Goal: Transaction & Acquisition: Purchase product/service

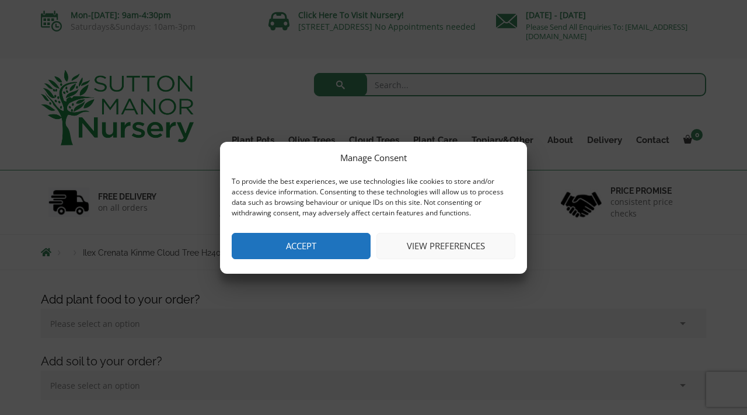
click at [321, 244] on button "Accept" at bounding box center [301, 246] width 139 height 26
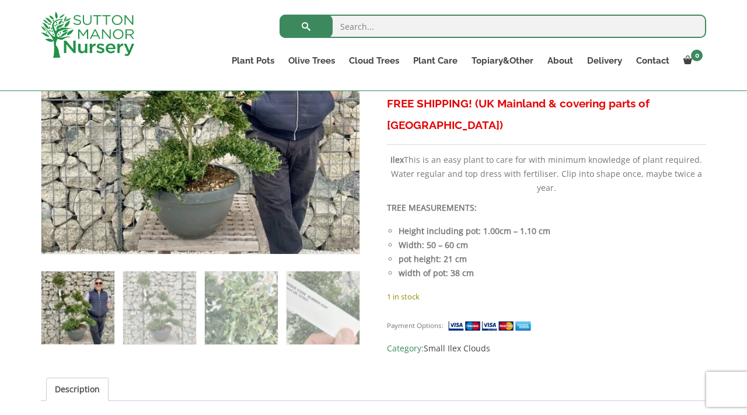
scroll to position [526, 0]
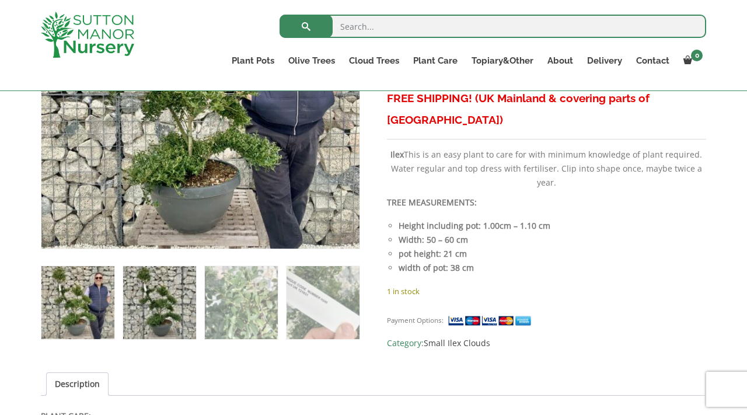
click at [182, 303] on img at bounding box center [159, 302] width 73 height 73
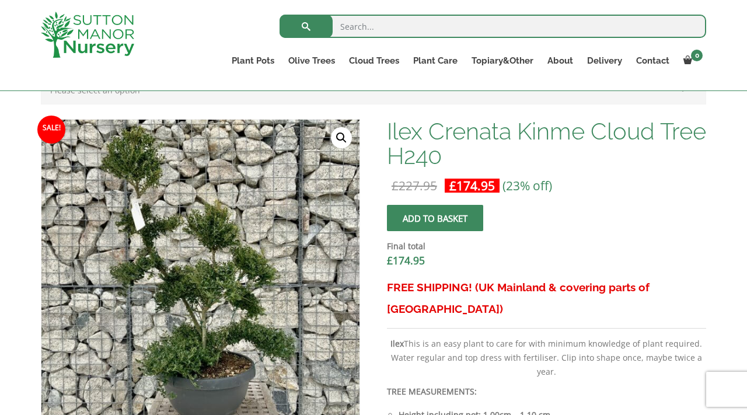
scroll to position [330, 0]
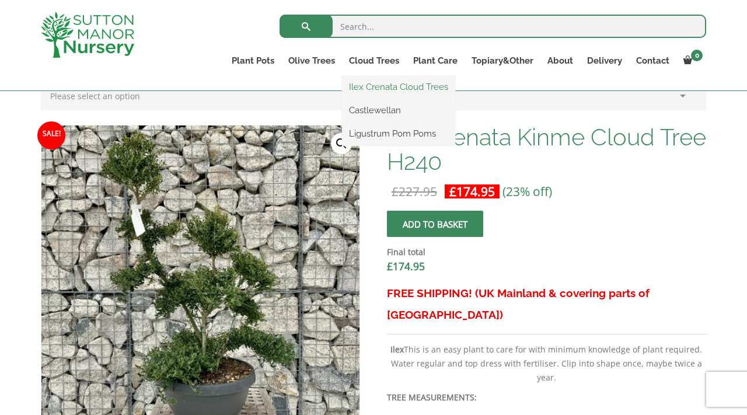
click at [382, 89] on link "Ilex Crenata Cloud Trees" at bounding box center [398, 87] width 113 height 18
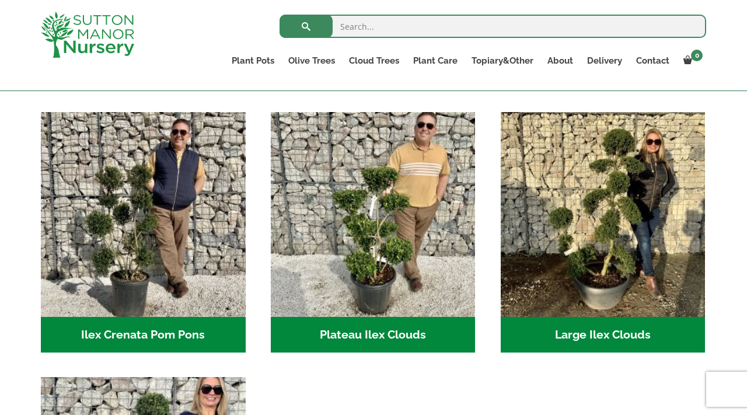
scroll to position [235, 0]
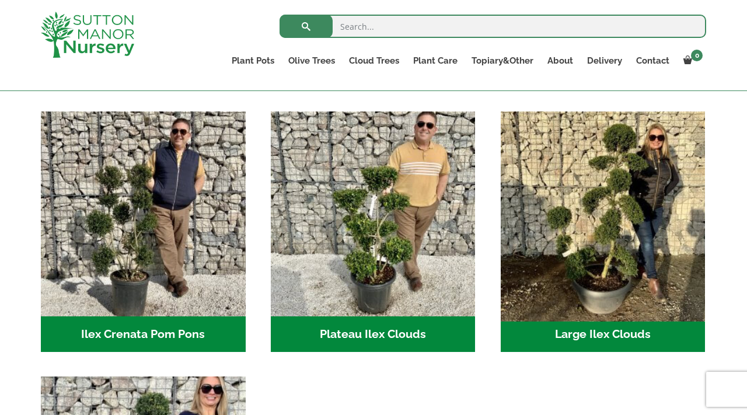
click at [614, 242] on img "Visit product category Large Ilex Clouds" at bounding box center [603, 213] width 215 height 215
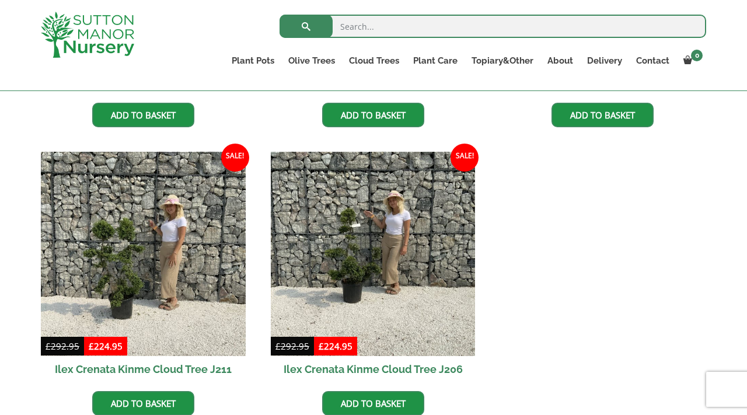
scroll to position [528, 0]
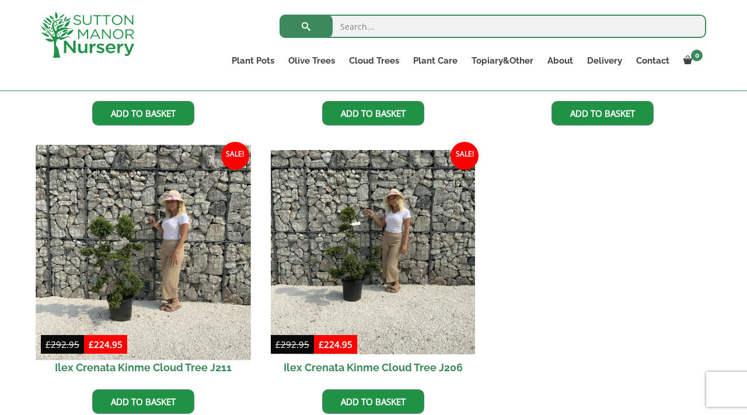
click at [182, 261] on img at bounding box center [143, 252] width 215 height 215
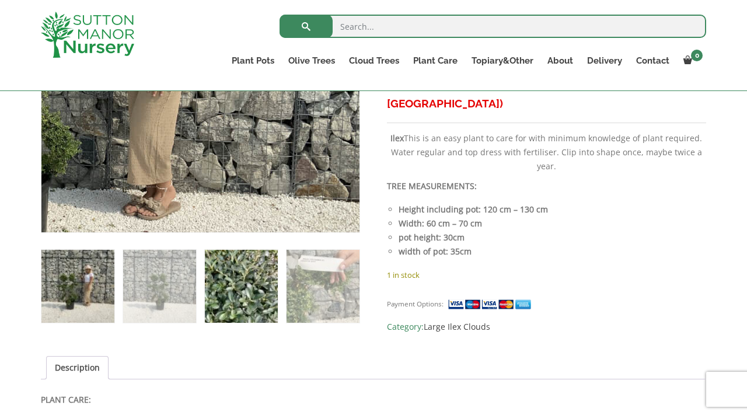
scroll to position [551, 0]
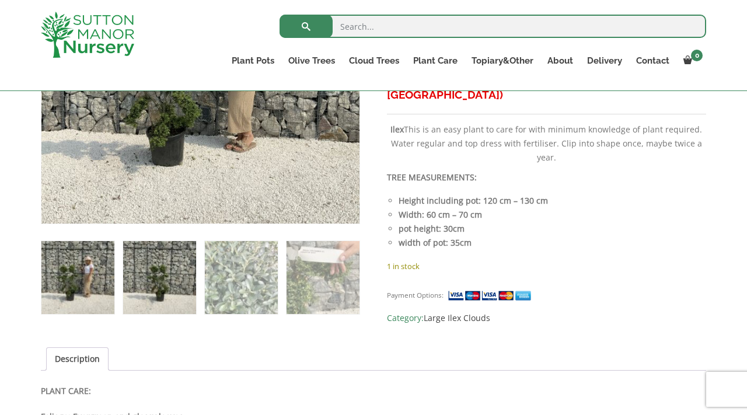
click at [153, 282] on img at bounding box center [159, 277] width 73 height 73
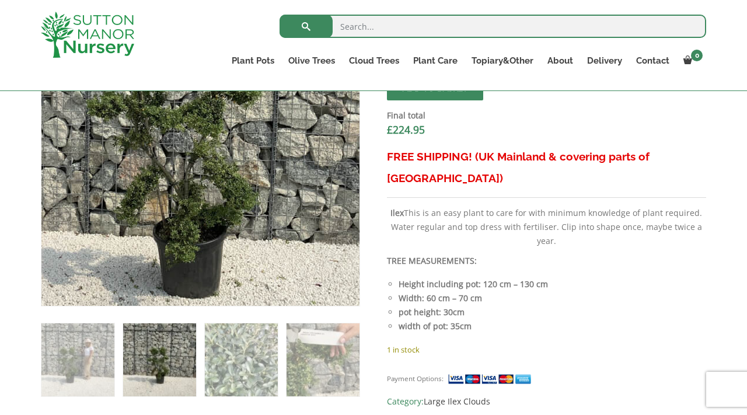
scroll to position [468, 0]
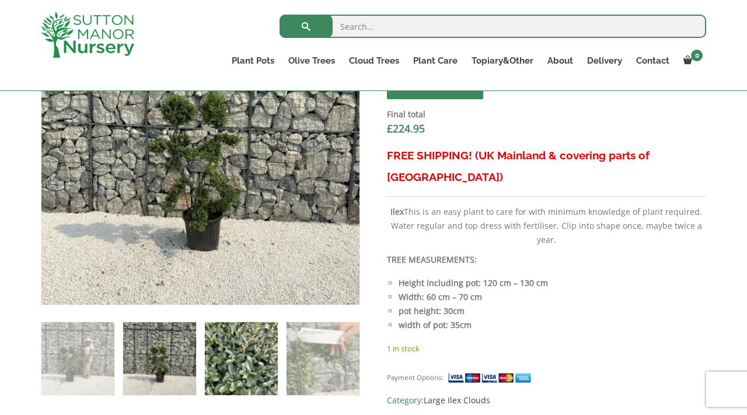
click at [252, 366] on img at bounding box center [241, 358] width 73 height 73
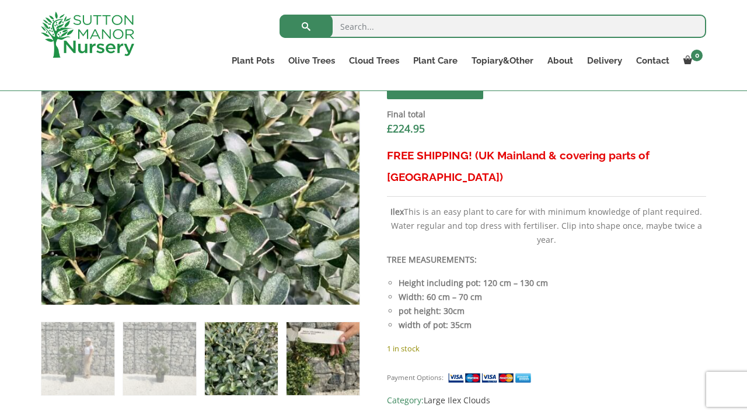
click at [321, 371] on img at bounding box center [323, 358] width 73 height 73
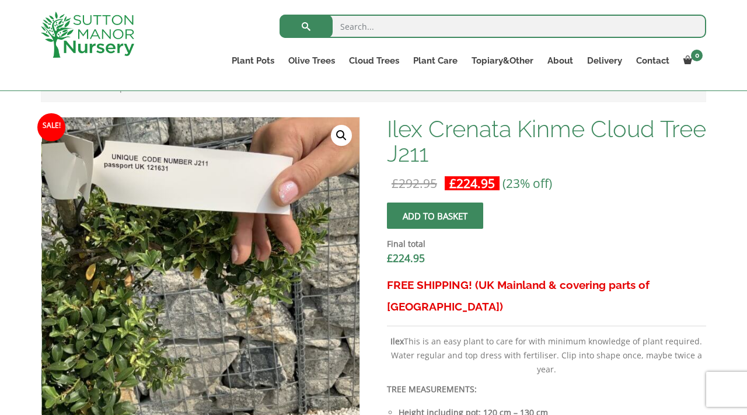
scroll to position [329, 0]
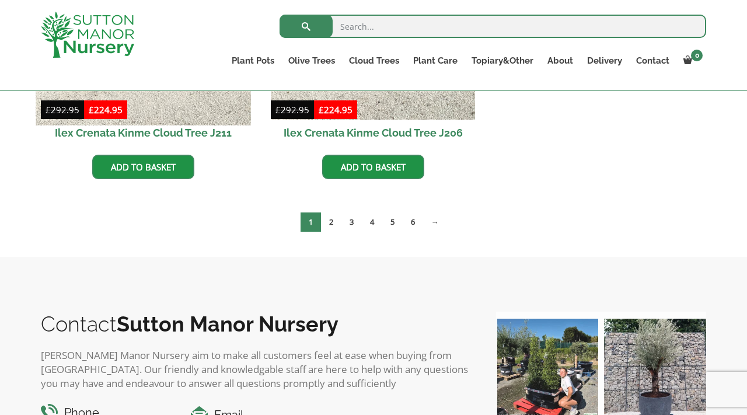
scroll to position [764, 0]
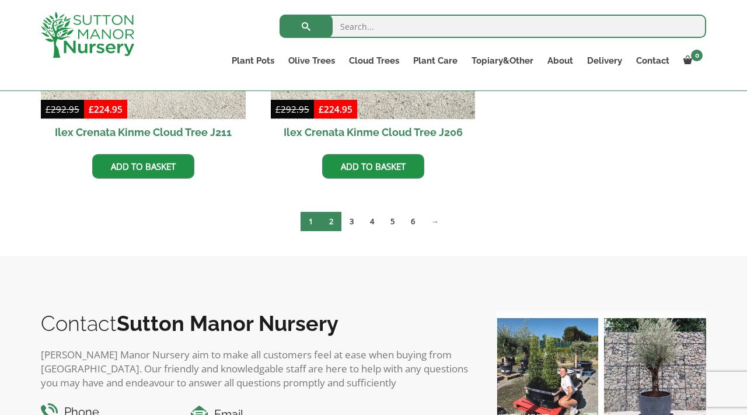
click at [335, 219] on link "2" at bounding box center [331, 221] width 20 height 19
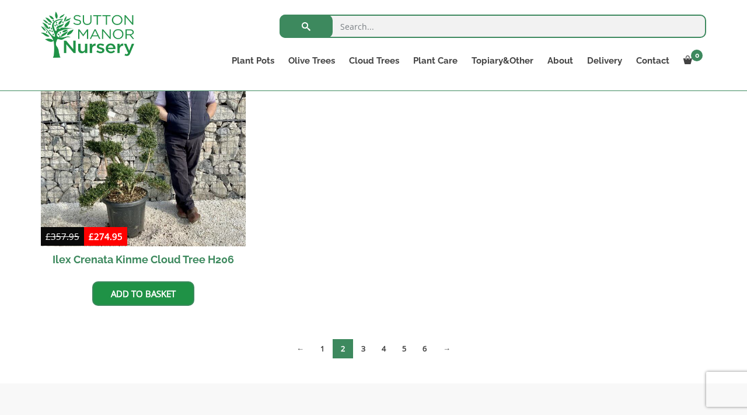
scroll to position [927, 0]
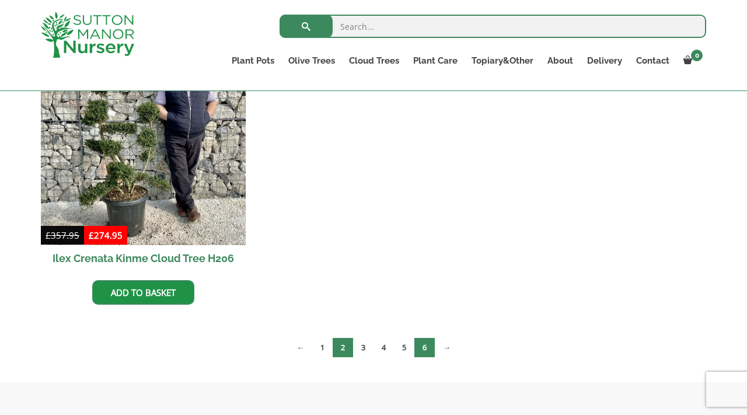
click at [428, 350] on link "6" at bounding box center [425, 347] width 20 height 19
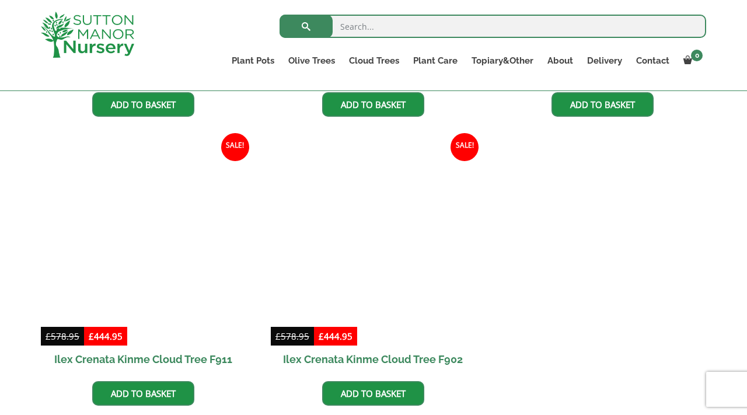
scroll to position [824, 0]
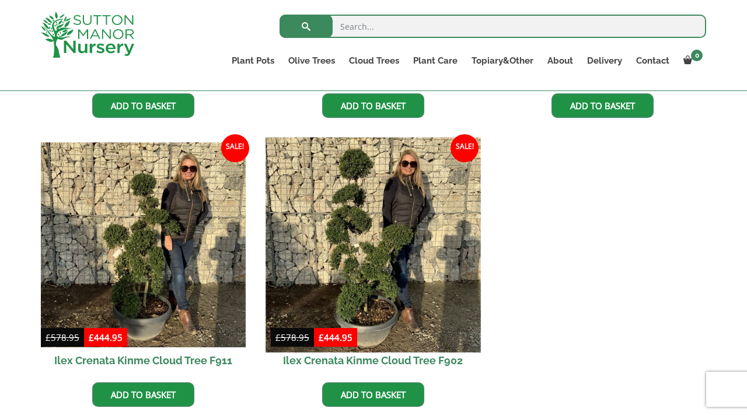
click at [384, 274] on img at bounding box center [373, 244] width 215 height 215
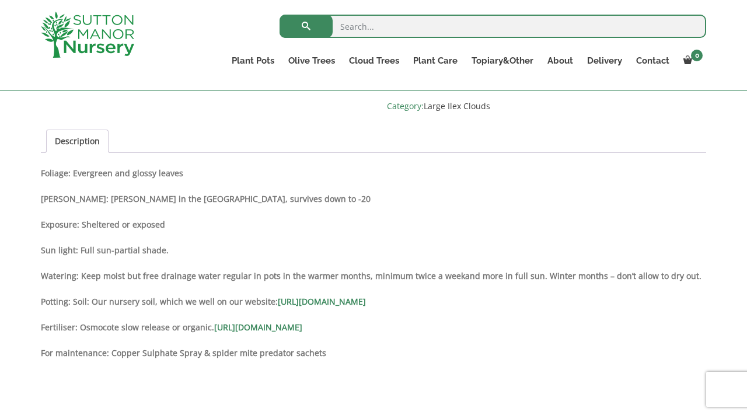
scroll to position [802, 0]
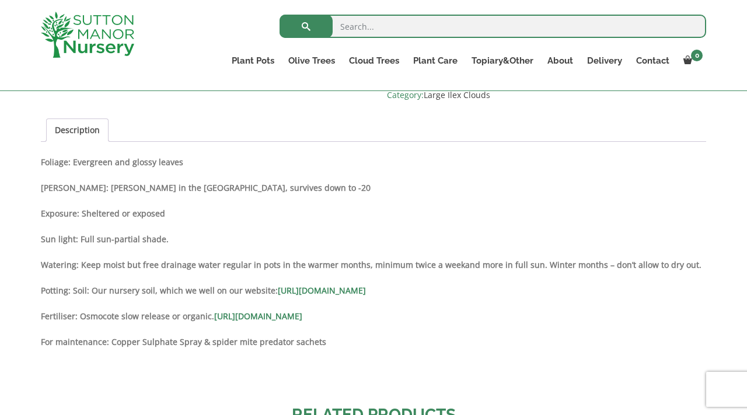
click at [366, 285] on link "https://www.suttonmanornursery.co.uk/plant-care-products/nursery-container-soil/" at bounding box center [322, 290] width 88 height 11
